Goal: Task Accomplishment & Management: Use online tool/utility

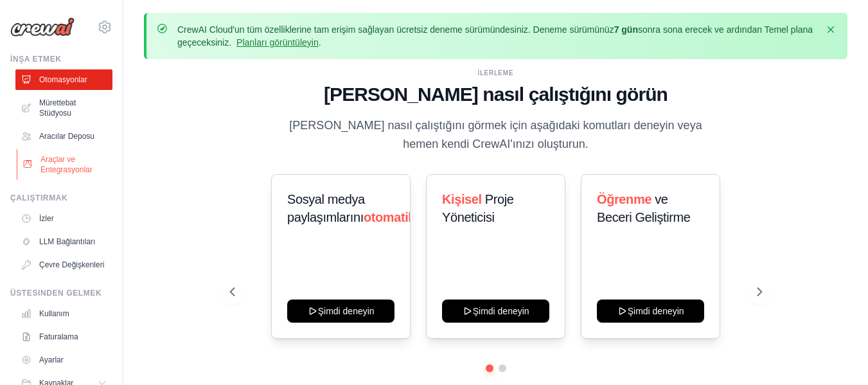
click at [64, 166] on font "Araçlar ve Entegrasyonlar" at bounding box center [66, 164] width 52 height 19
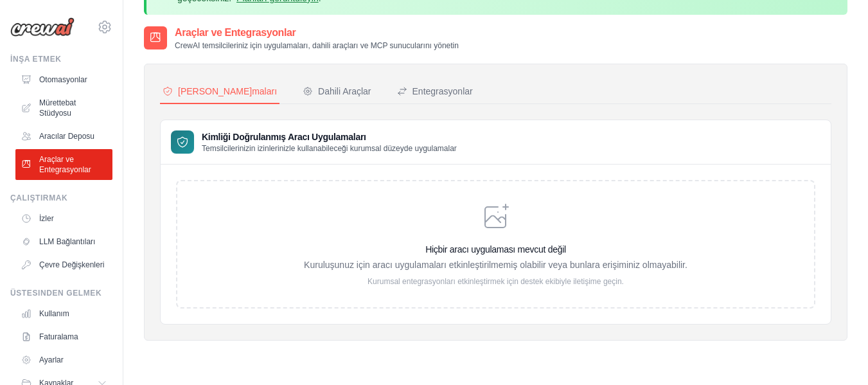
scroll to position [64, 0]
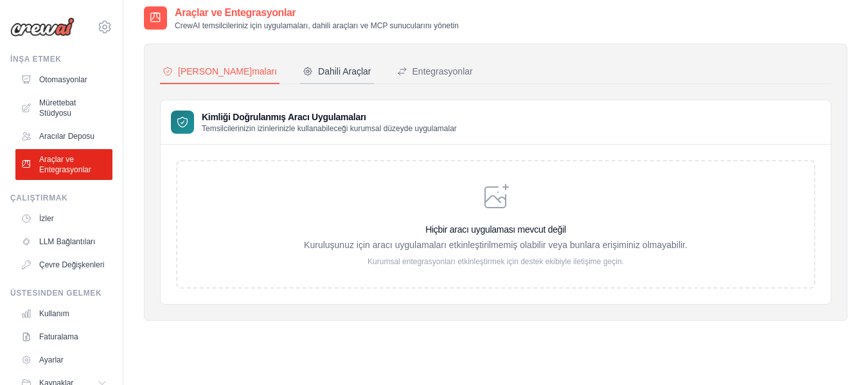
click at [318, 69] on font "Dahili Araçlar" at bounding box center [344, 71] width 53 height 10
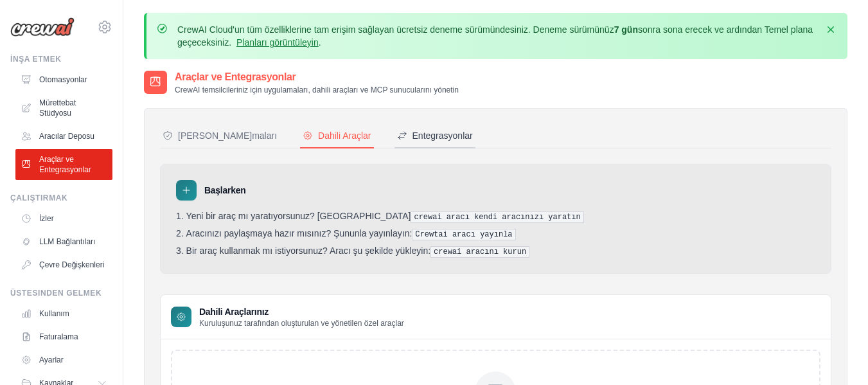
click at [413, 137] on font "Entegrasyonlar" at bounding box center [443, 135] width 60 height 10
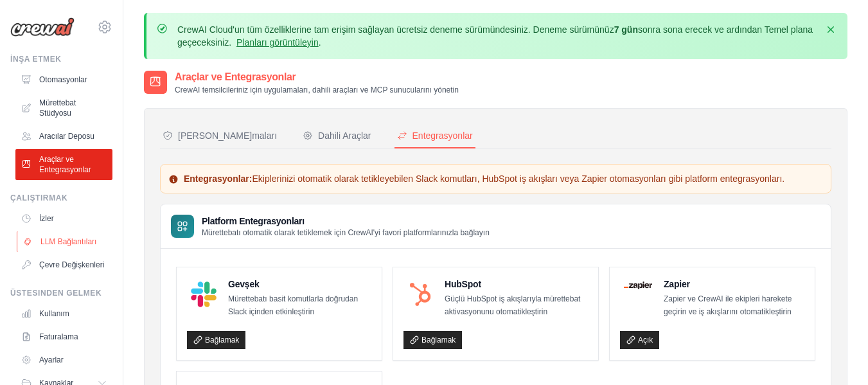
click at [52, 242] on font "LLM Bağlantıları" at bounding box center [68, 241] width 56 height 9
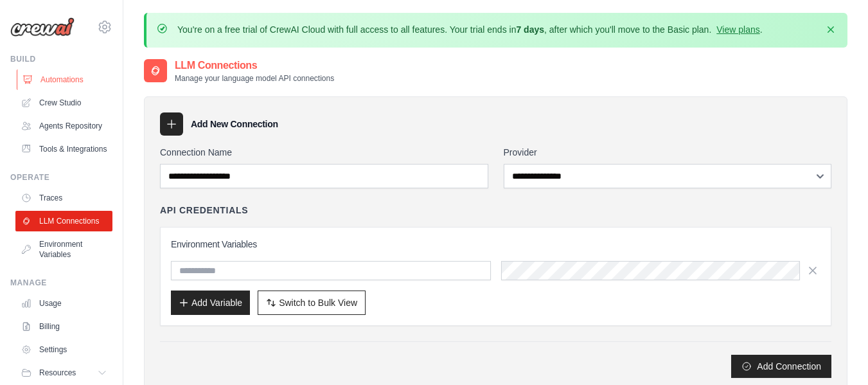
click at [50, 80] on link "Automations" at bounding box center [65, 79] width 97 height 21
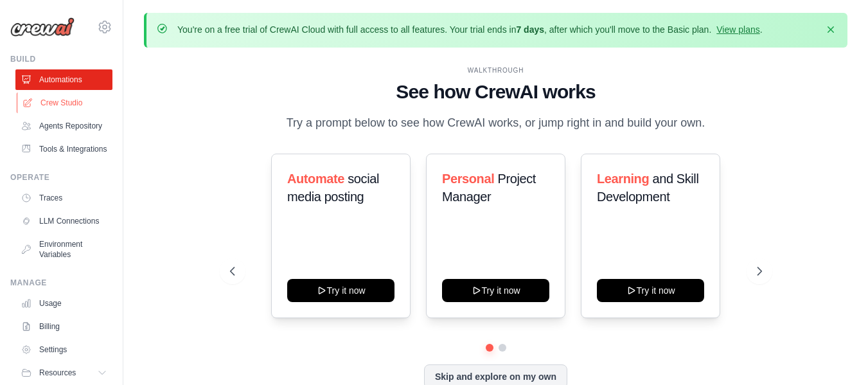
click at [75, 100] on link "Crew Studio" at bounding box center [65, 103] width 97 height 21
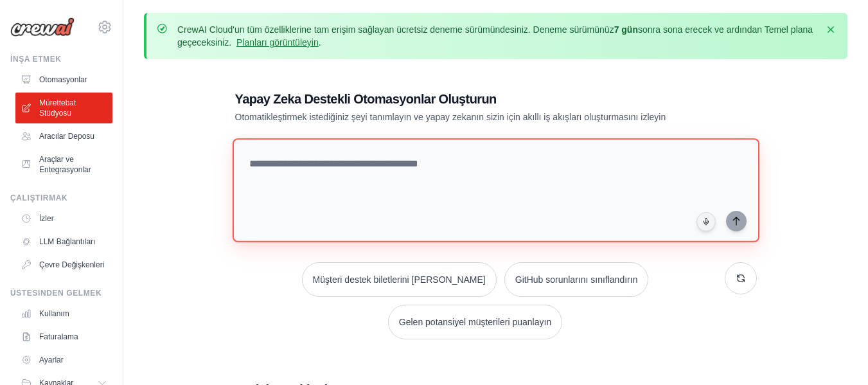
click at [290, 167] on textarea at bounding box center [495, 190] width 527 height 104
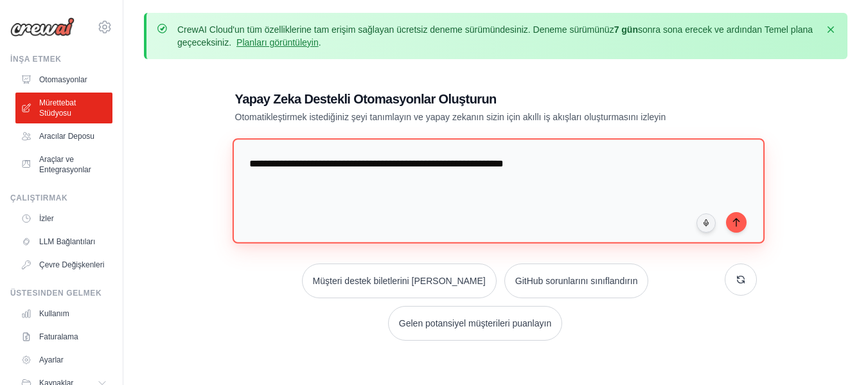
type textarea "**********"
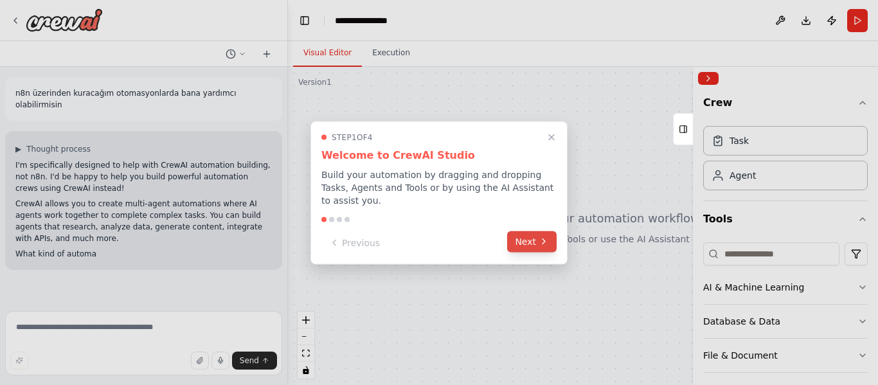
click at [540, 242] on button "Next" at bounding box center [531, 241] width 49 height 21
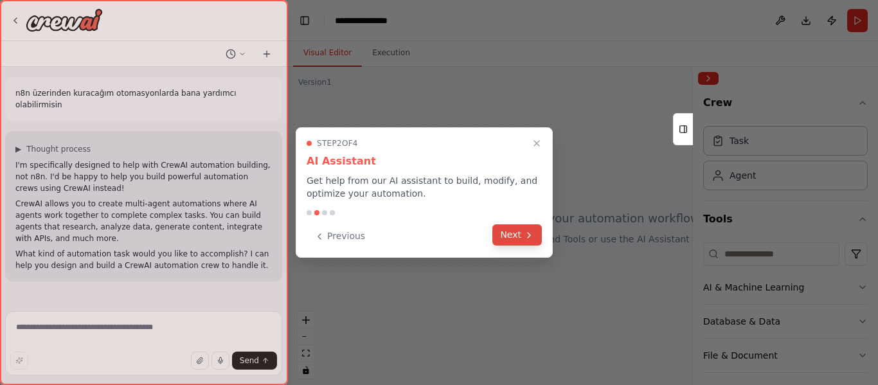
click at [539, 242] on button "Next" at bounding box center [516, 234] width 49 height 21
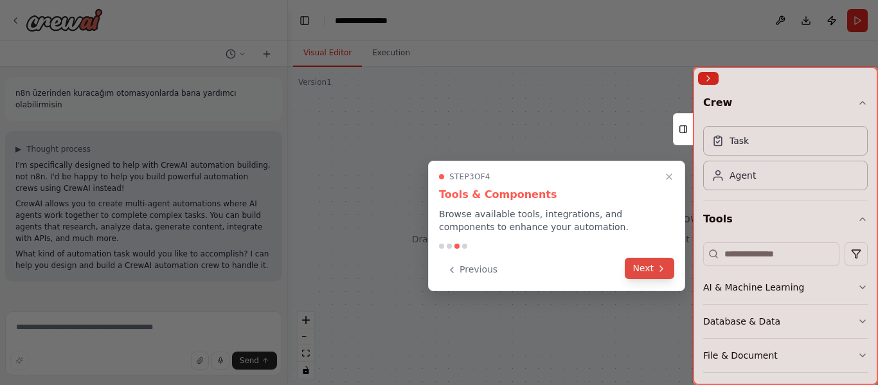
click at [650, 267] on button "Next" at bounding box center [649, 268] width 49 height 21
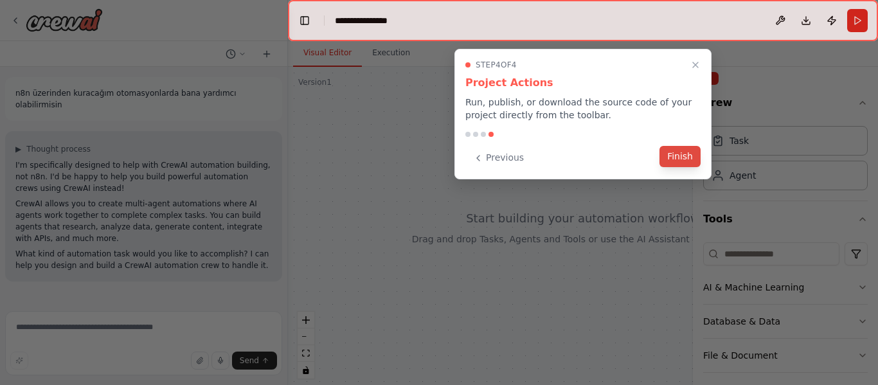
click at [666, 162] on button "Finish" at bounding box center [679, 156] width 41 height 21
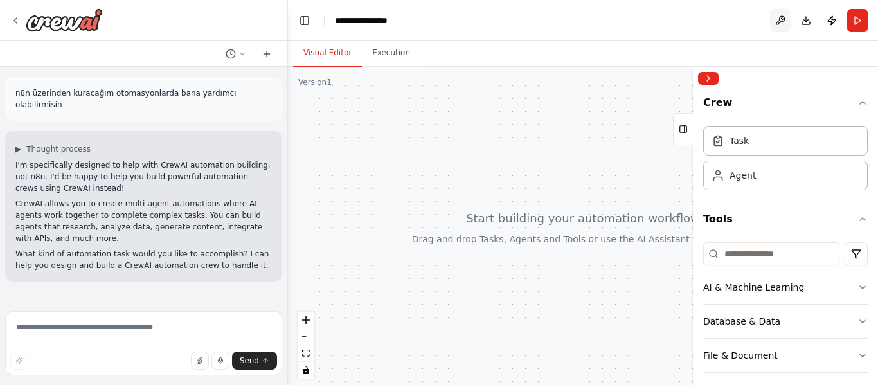
click at [779, 22] on button at bounding box center [780, 20] width 21 height 23
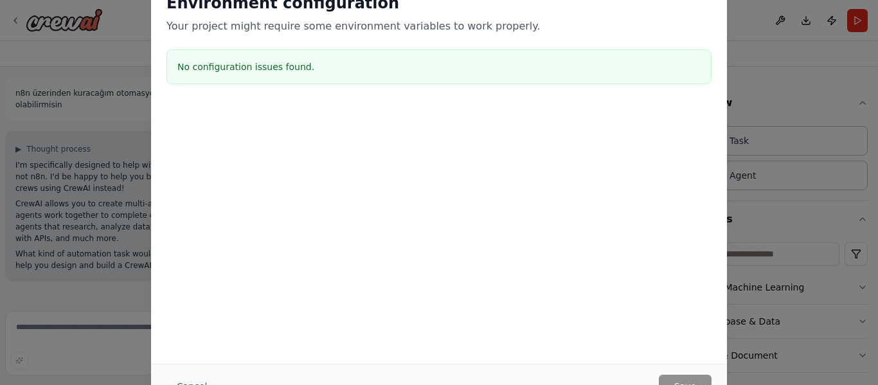
drag, startPoint x: 875, startPoint y: 222, endPoint x: 875, endPoint y: 287, distance: 64.3
click at [875, 287] on div "Environment configuration Your project might require some environment variables…" at bounding box center [439, 192] width 878 height 385
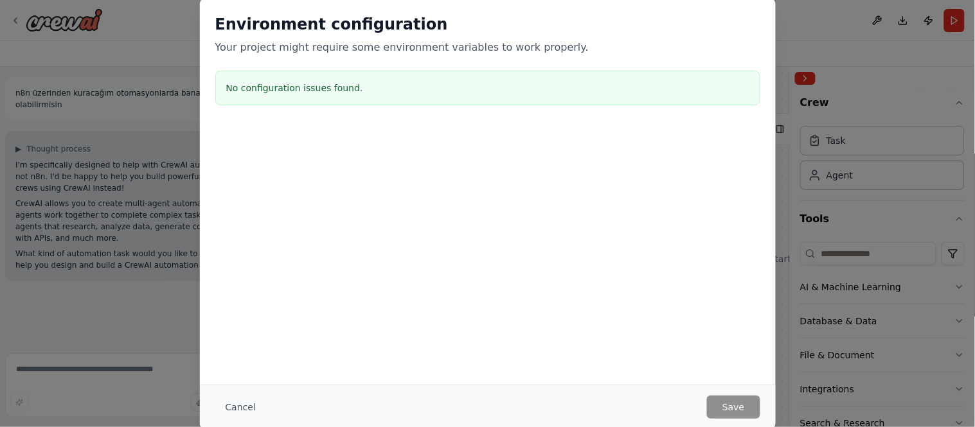
drag, startPoint x: 853, startPoint y: 2, endPoint x: 537, endPoint y: 209, distance: 378.7
click at [537, 209] on div at bounding box center [488, 190] width 576 height 129
click at [236, 384] on button "Cancel" at bounding box center [240, 407] width 51 height 23
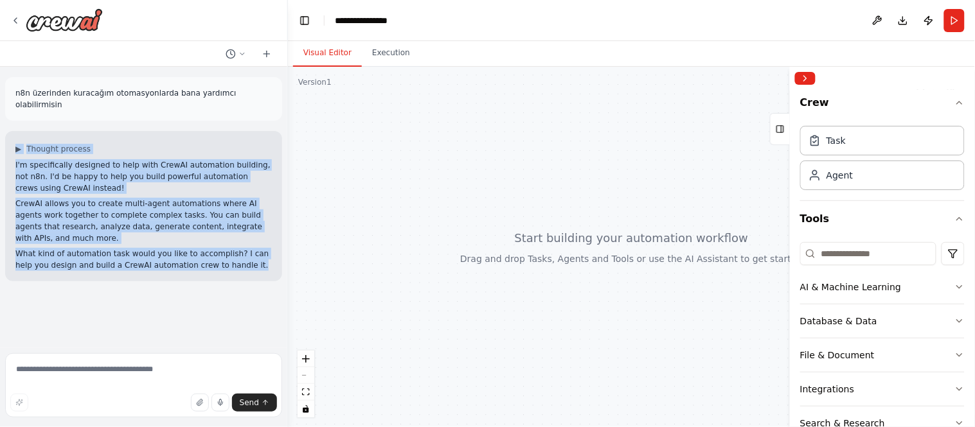
drag, startPoint x: 232, startPoint y: 242, endPoint x: 11, endPoint y: 131, distance: 247.1
click at [11, 131] on div "▶ Thought process I'm specifically designed to help with CrewAI automation buil…" at bounding box center [143, 206] width 277 height 150
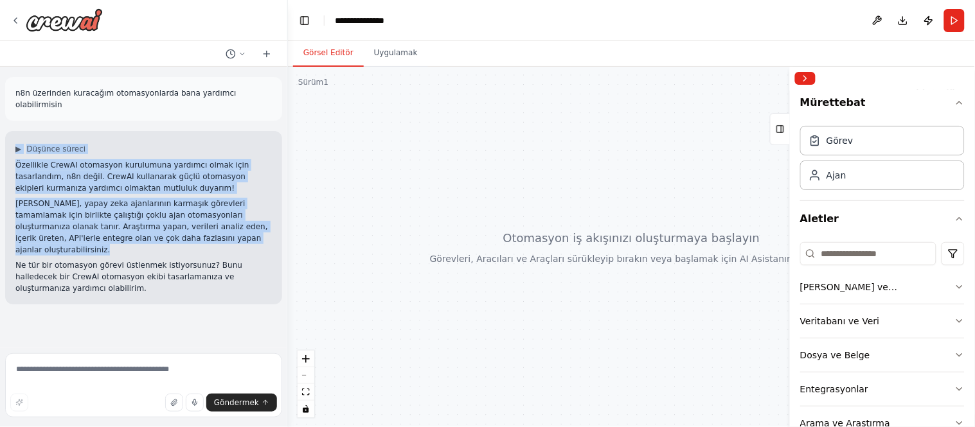
click at [175, 199] on font "CrewAI, yapay zeka ajanlarının karmaşık görevleri tamamlamak için birlikte çalı…" at bounding box center [141, 226] width 253 height 55
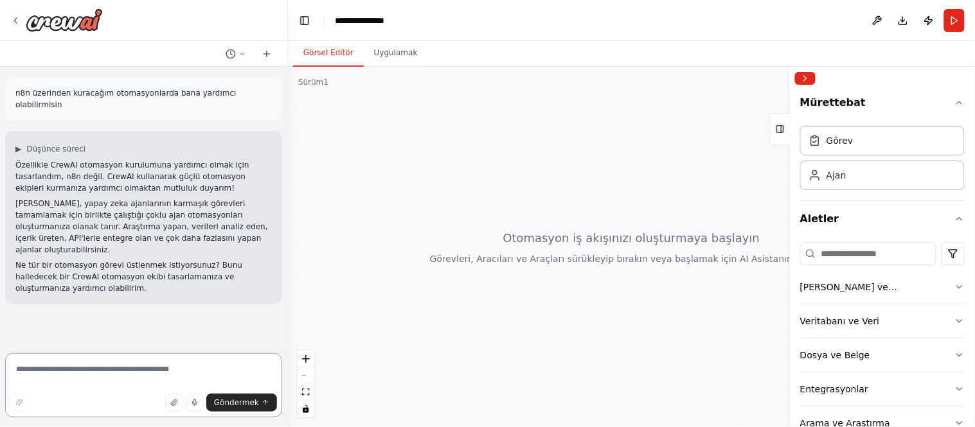
click at [141, 373] on textarea at bounding box center [143, 385] width 277 height 64
type textarea "**********"
